Goal: Ask a question: Seek information or help from site administrators or community

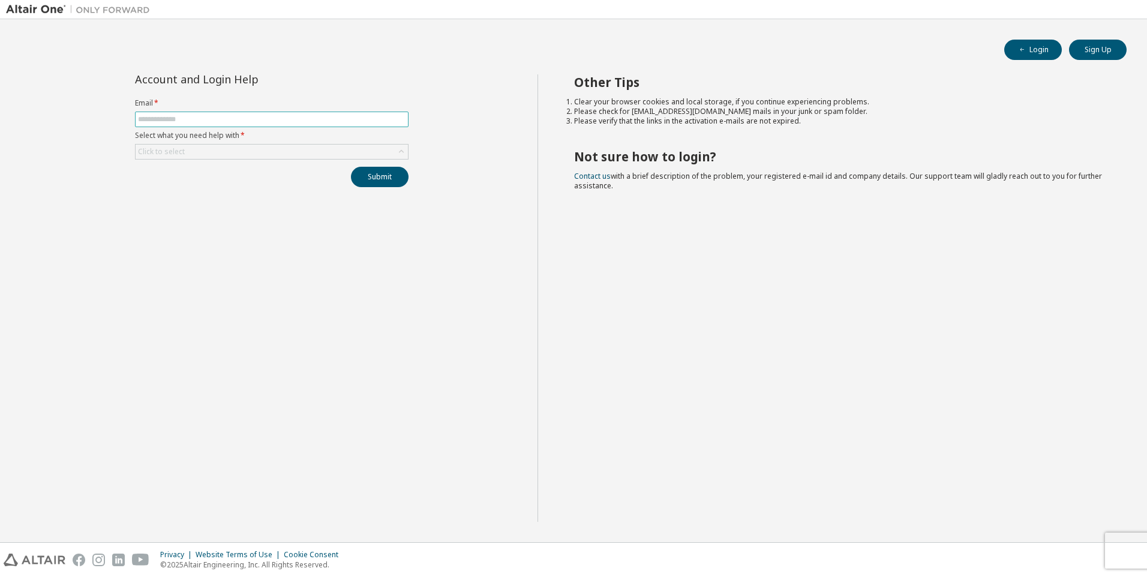
click at [298, 119] on input "text" at bounding box center [272, 120] width 268 height 10
type input "**********"
click at [205, 149] on div "Click to select" at bounding box center [272, 152] width 272 height 14
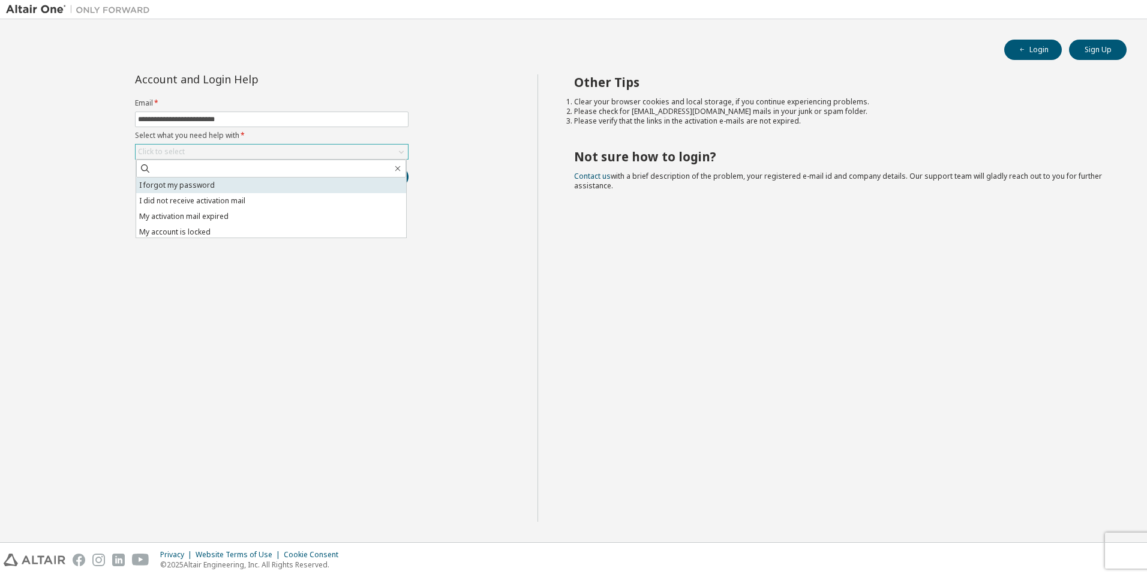
click at [198, 185] on li "I forgot my password" at bounding box center [271, 186] width 270 height 16
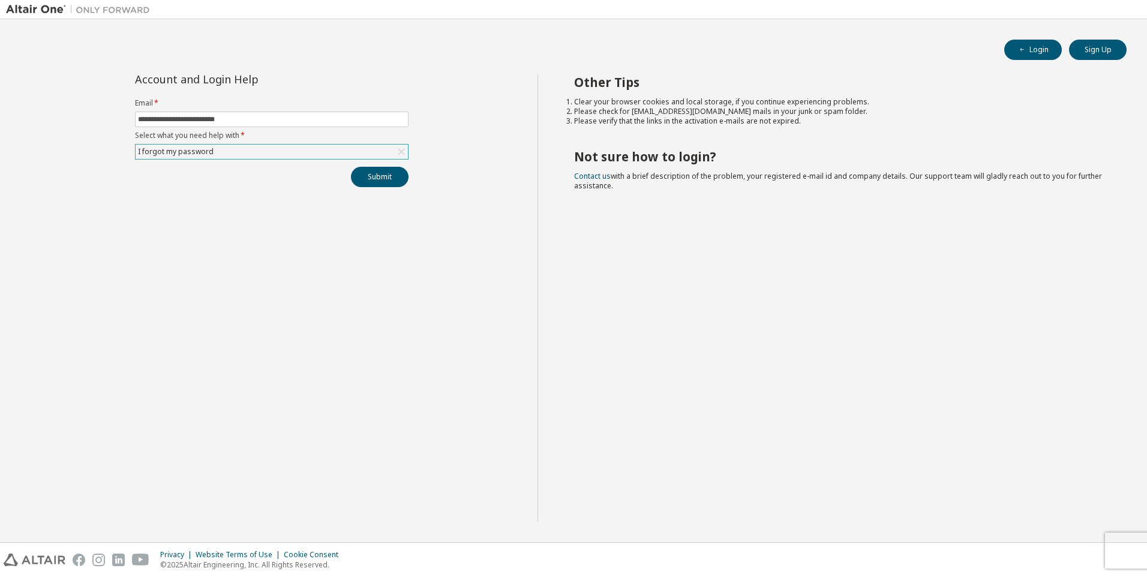
click at [238, 147] on div "I forgot my password" at bounding box center [272, 152] width 272 height 14
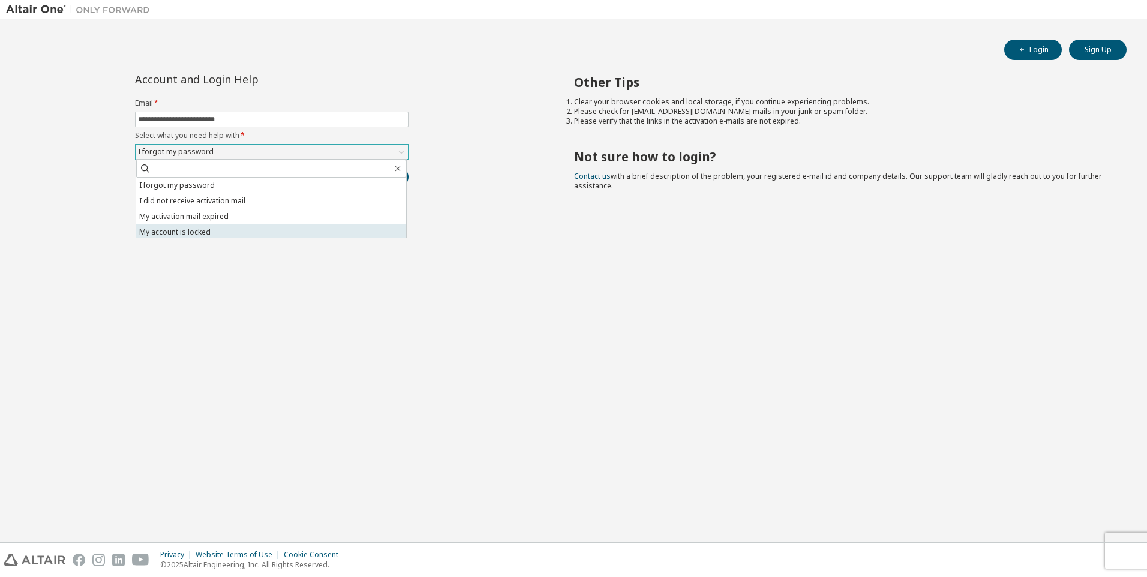
click at [222, 233] on li "My account is locked" at bounding box center [271, 232] width 270 height 16
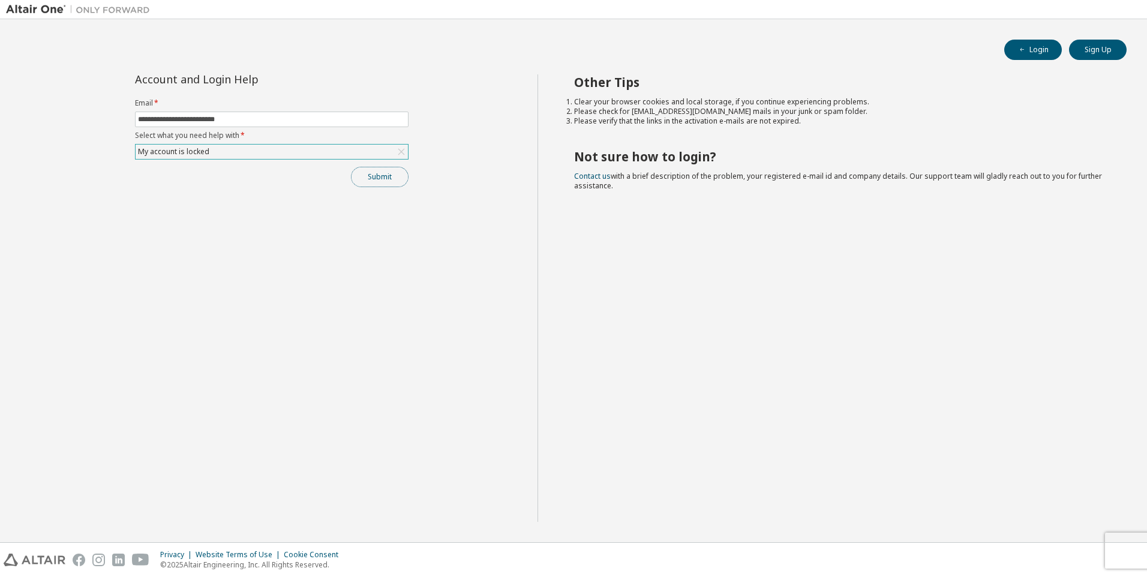
click at [381, 179] on button "Submit" at bounding box center [380, 177] width 58 height 20
click at [1056, 541] on link "Altair support" at bounding box center [1060, 544] width 48 height 10
click at [215, 154] on div "My account is locked" at bounding box center [272, 152] width 272 height 14
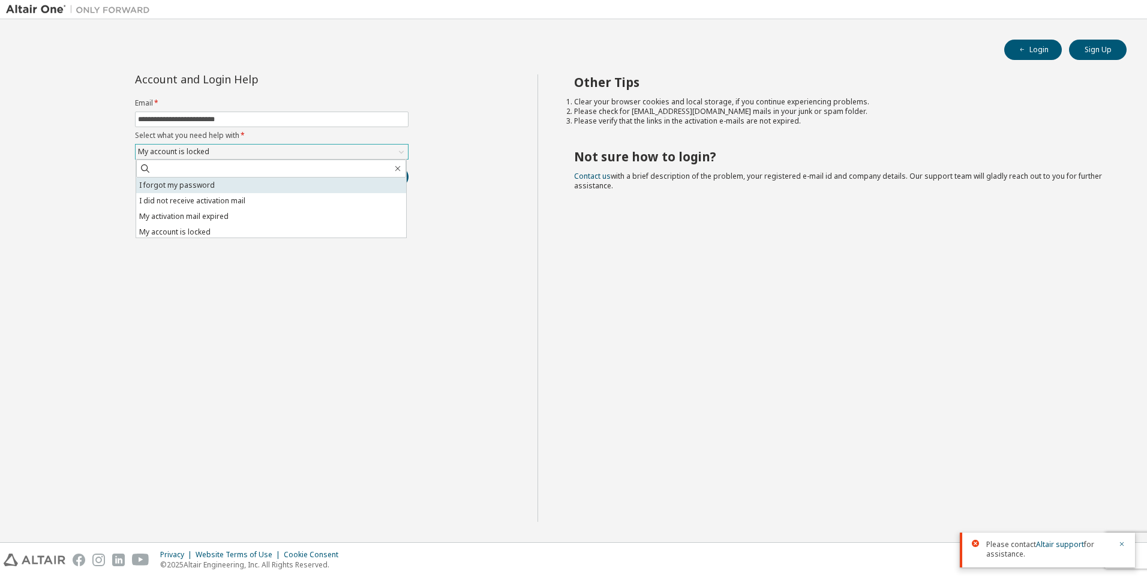
click at [194, 185] on li "I forgot my password" at bounding box center [271, 186] width 270 height 16
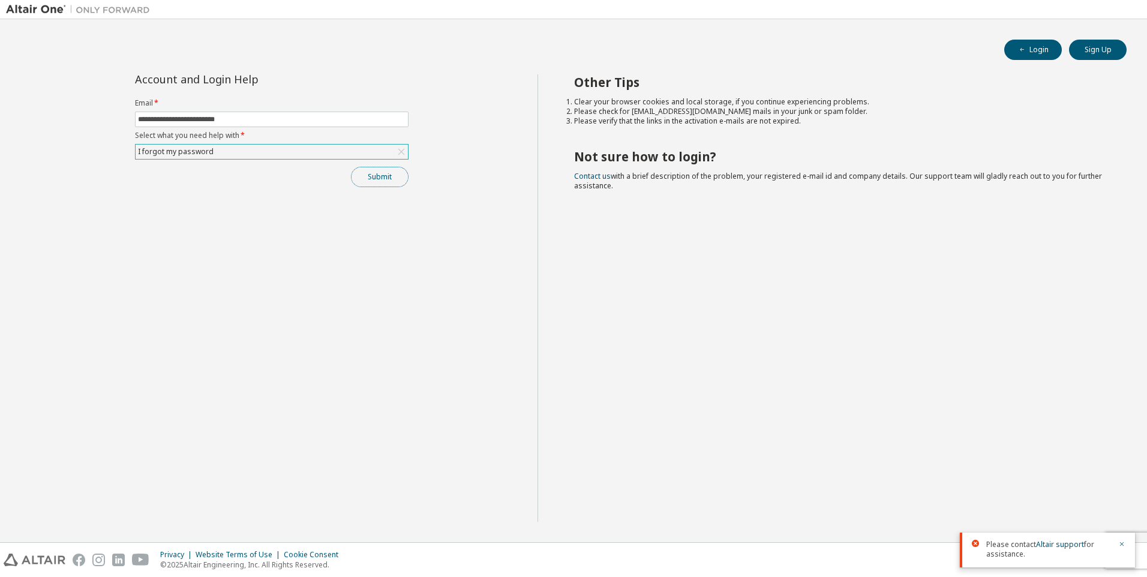
click at [389, 176] on button "Submit" at bounding box center [380, 177] width 58 height 20
